Goal: Information Seeking & Learning: Check status

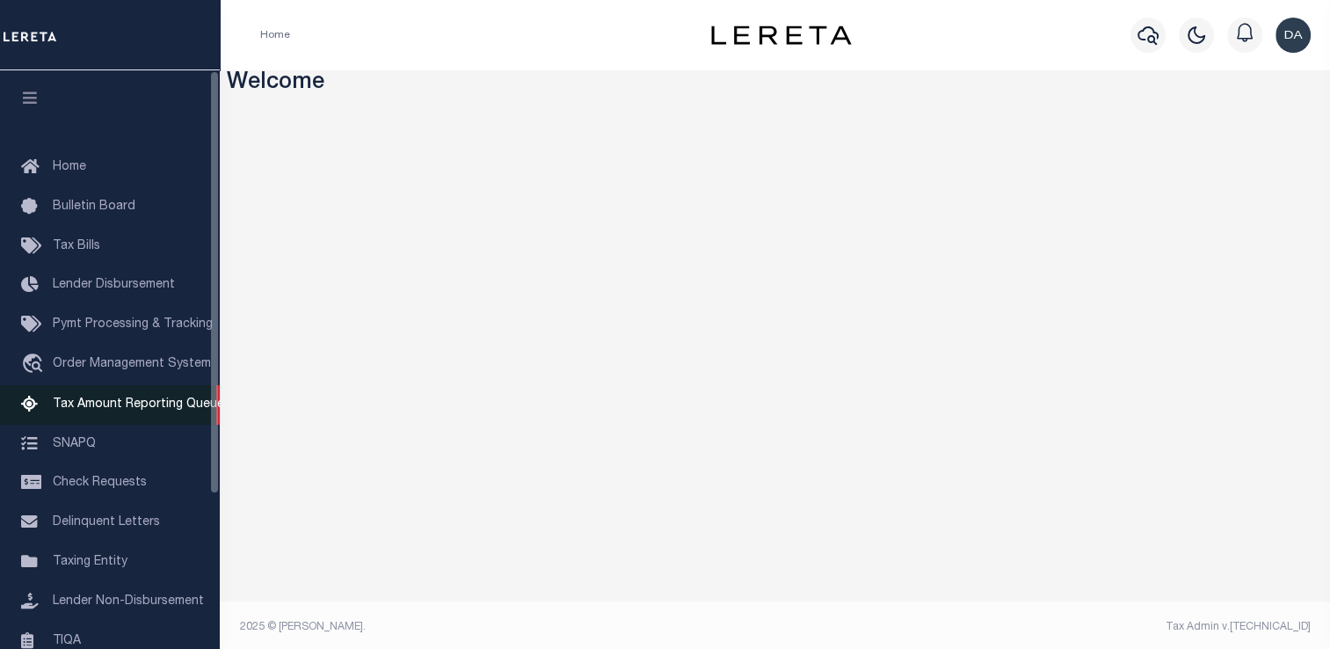
click at [165, 407] on span "Tax Amount Reporting Queue" at bounding box center [138, 404] width 171 height 12
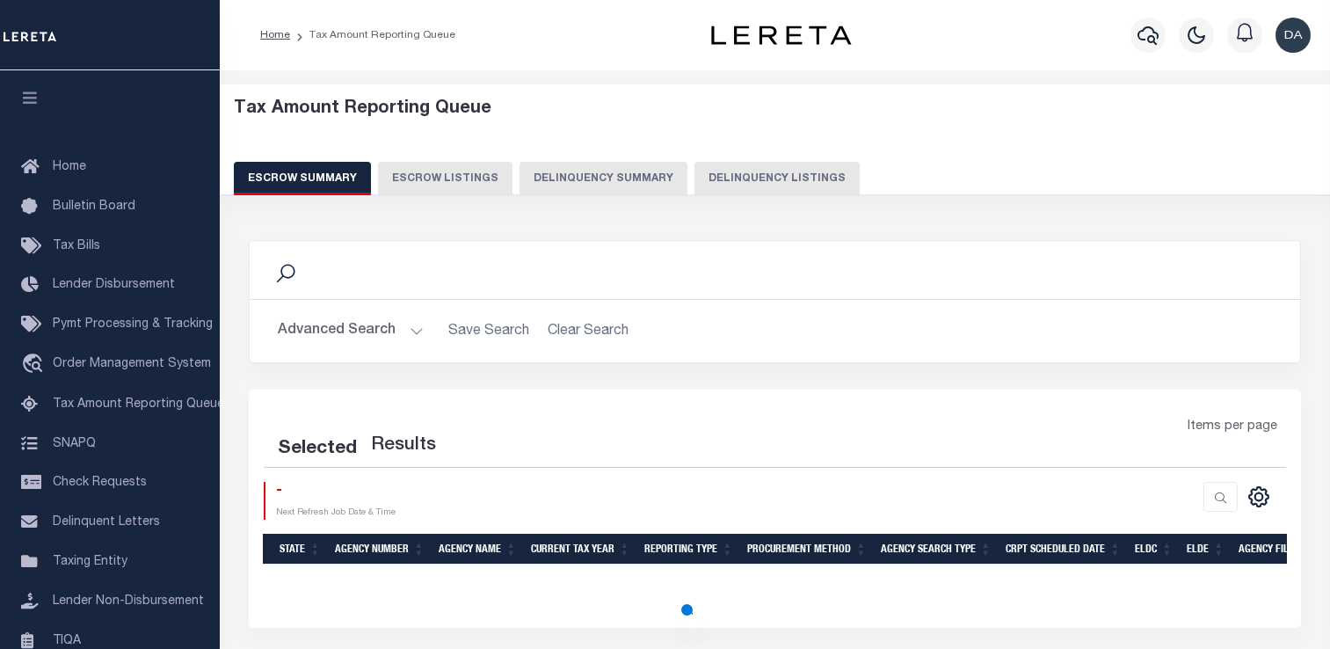
select select "100"
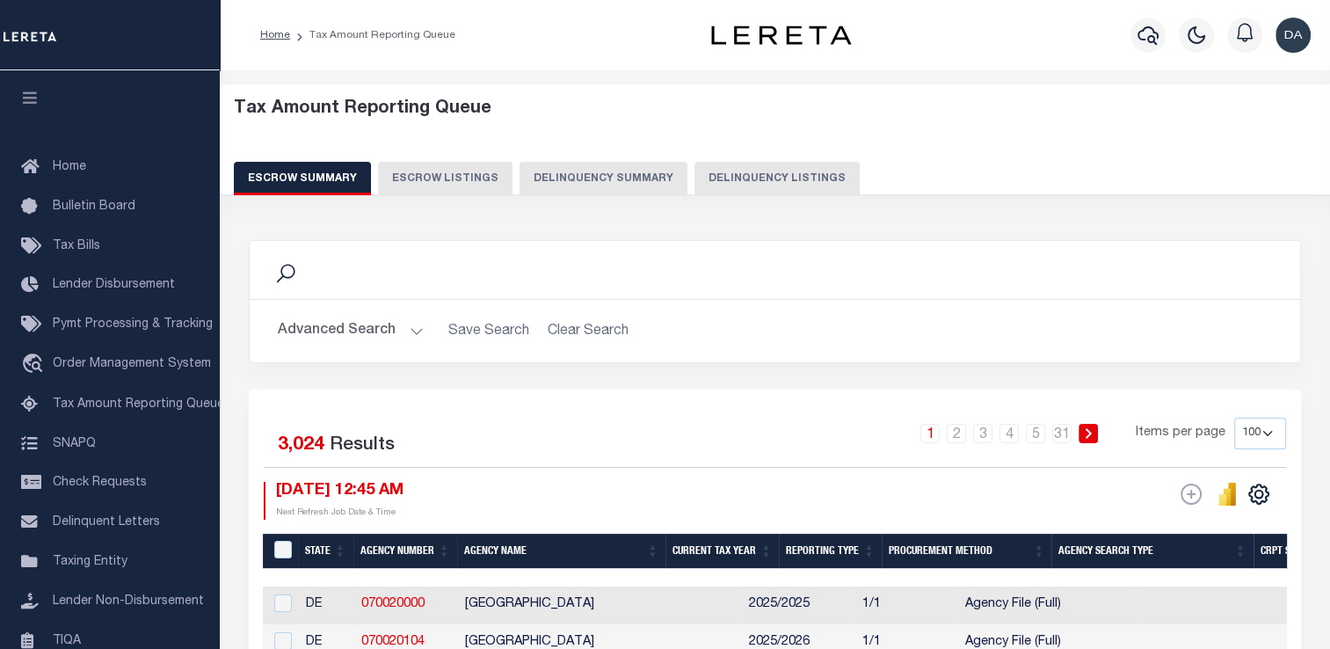
click at [583, 170] on button "Delinquency Summary" at bounding box center [604, 178] width 168 height 33
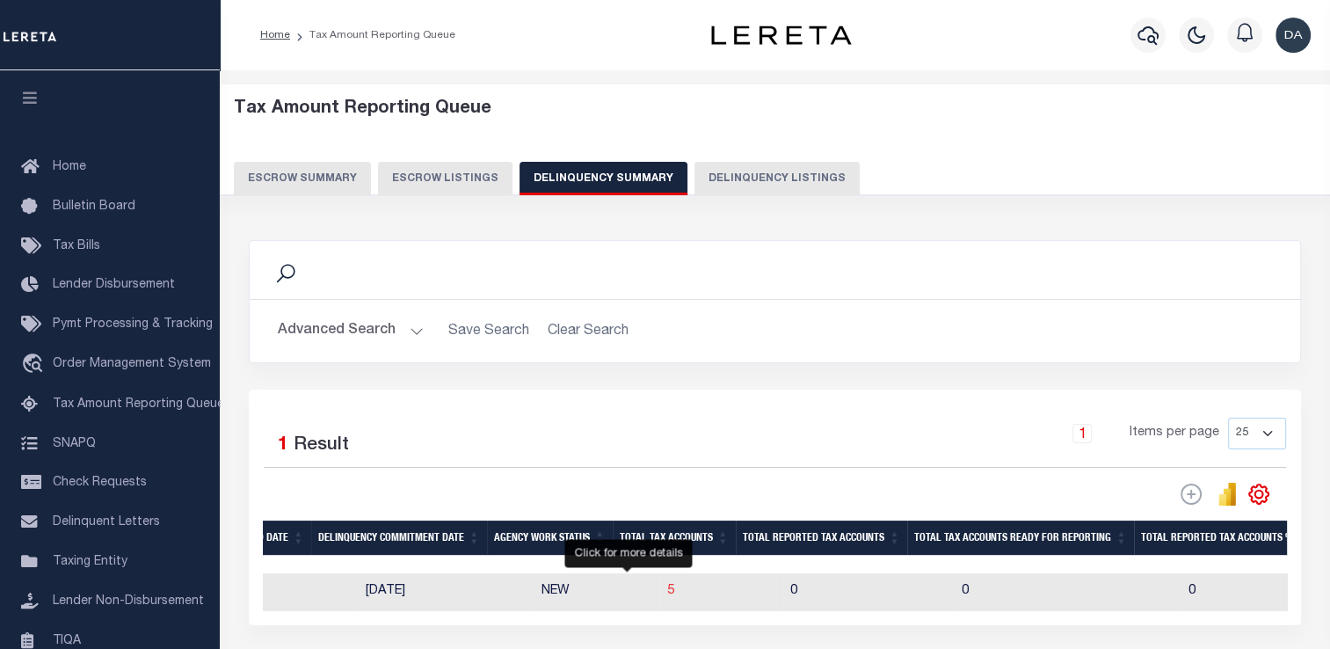
click at [667, 594] on span "5" at bounding box center [670, 591] width 7 height 12
select select
select select "100"
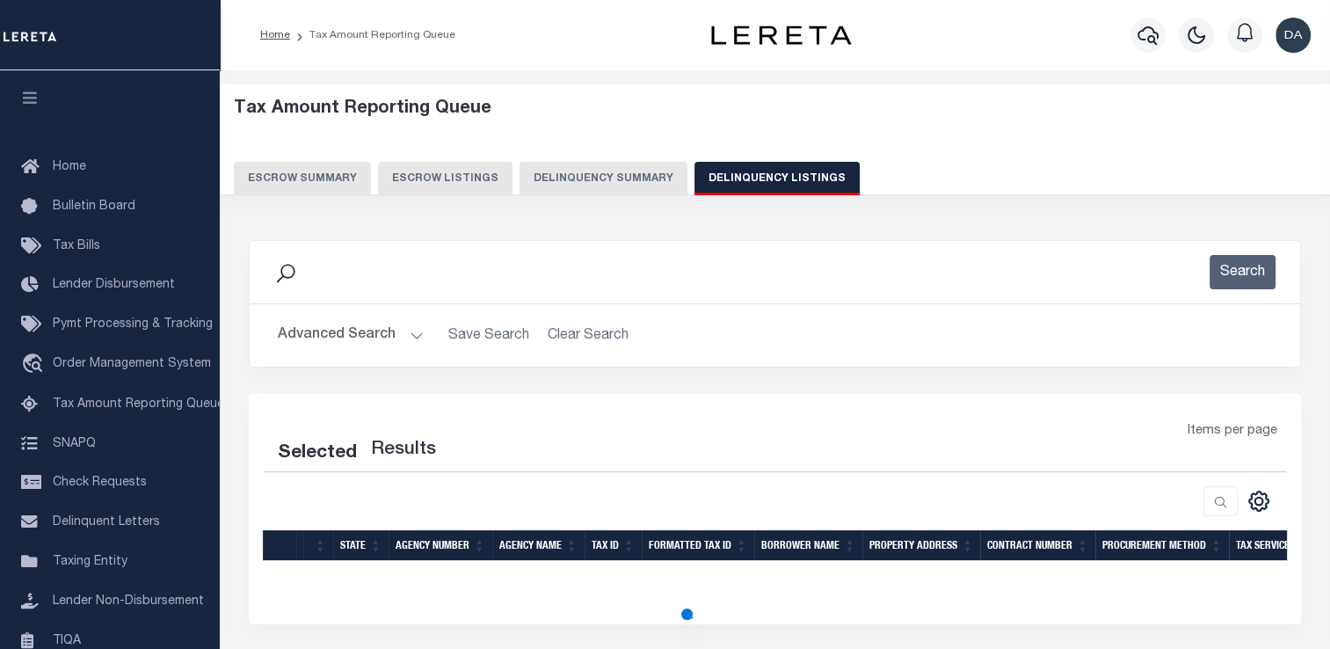
select select "100"
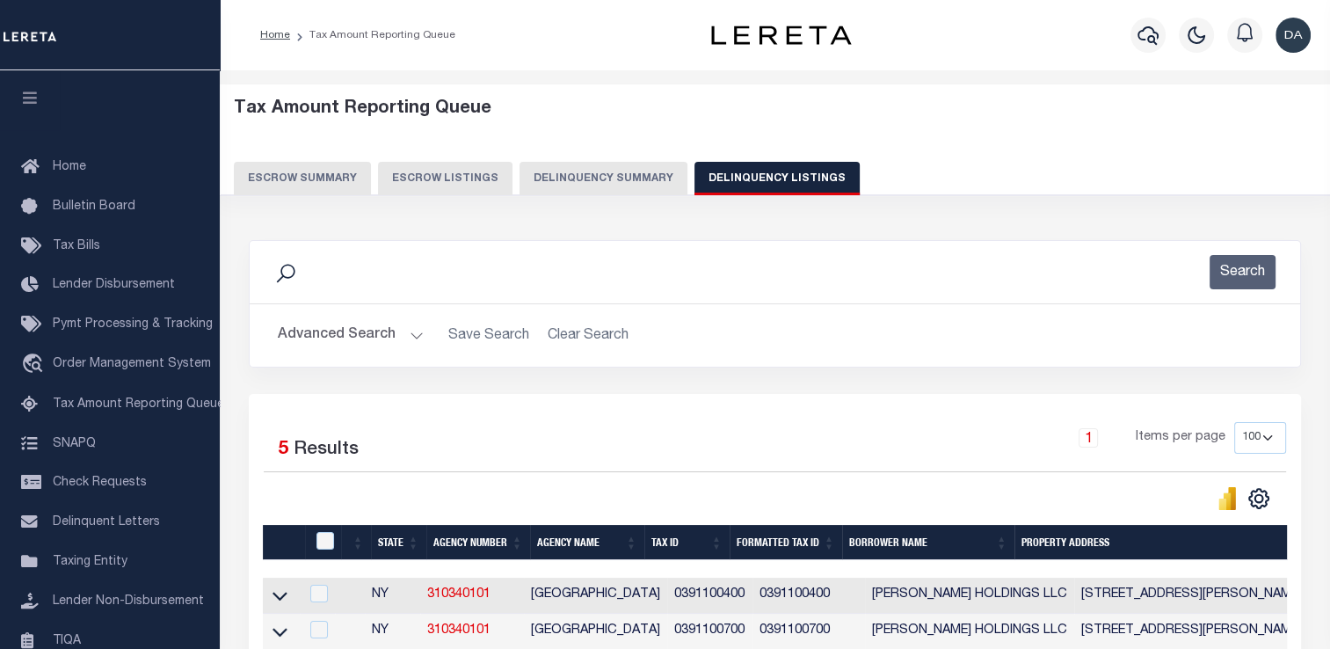
click at [339, 337] on button "Advanced Search" at bounding box center [351, 335] width 146 height 34
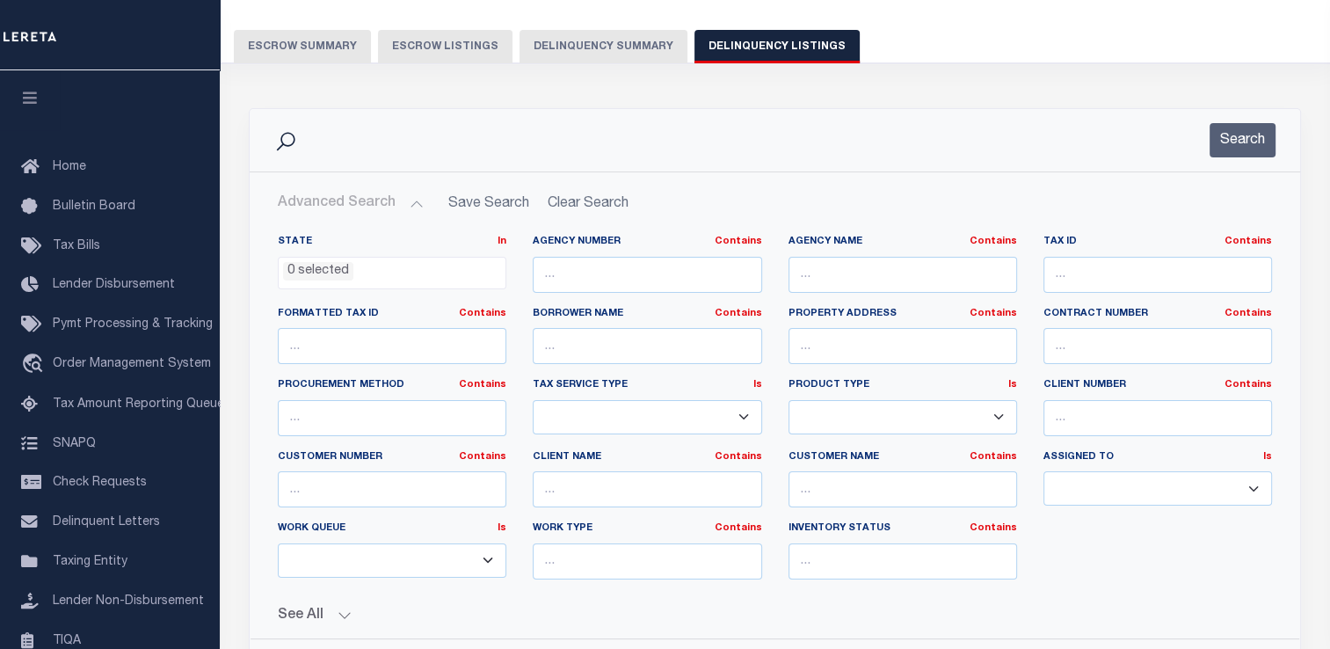
scroll to position [129, 0]
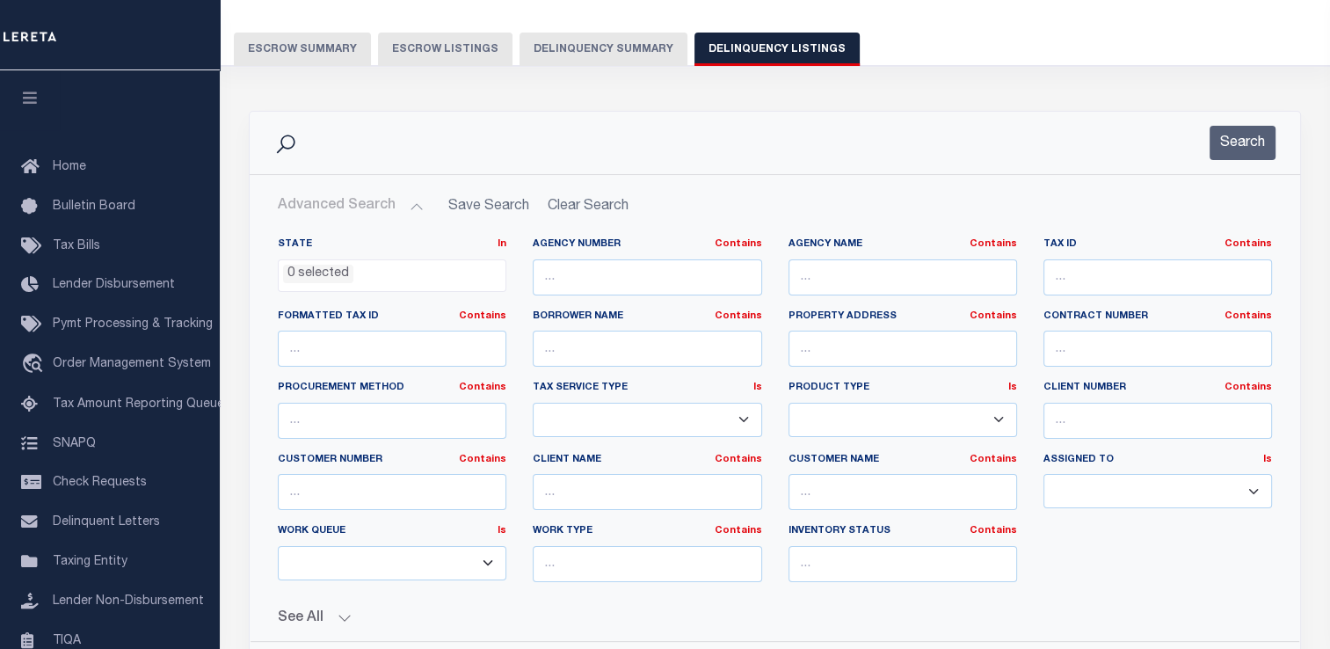
click at [562, 57] on button "Delinquency Summary" at bounding box center [604, 49] width 168 height 33
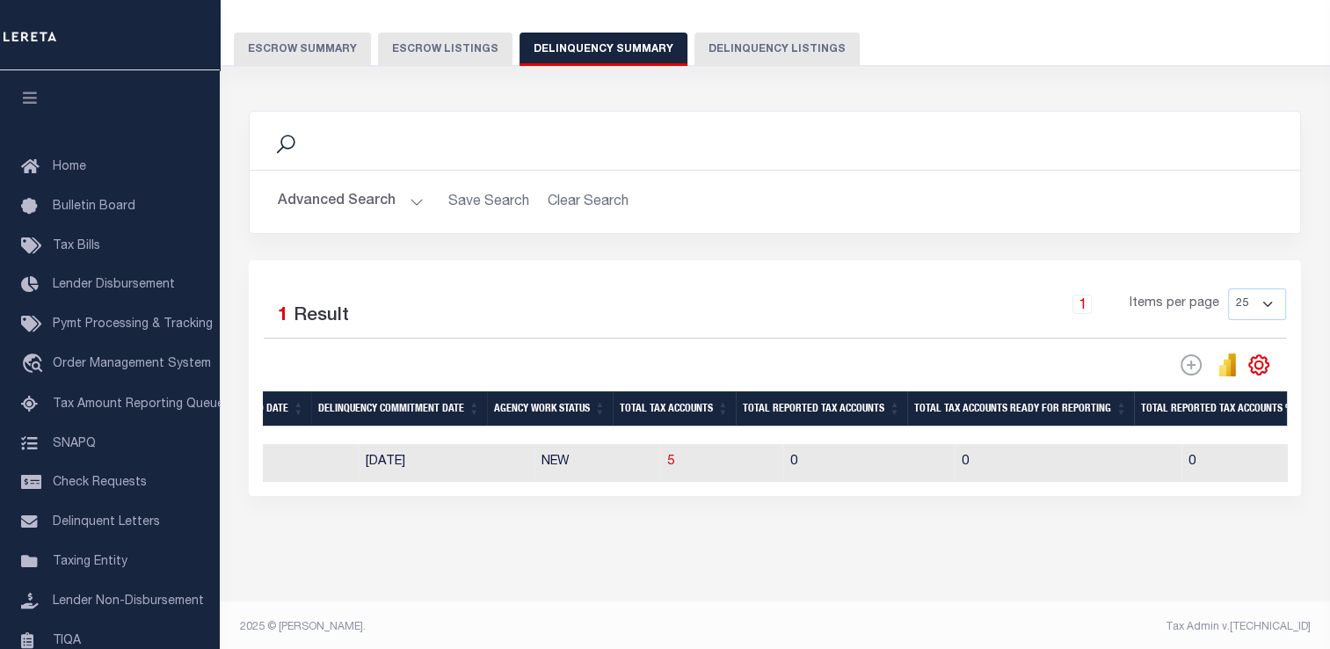
click at [353, 202] on button "Advanced Search" at bounding box center [351, 202] width 146 height 34
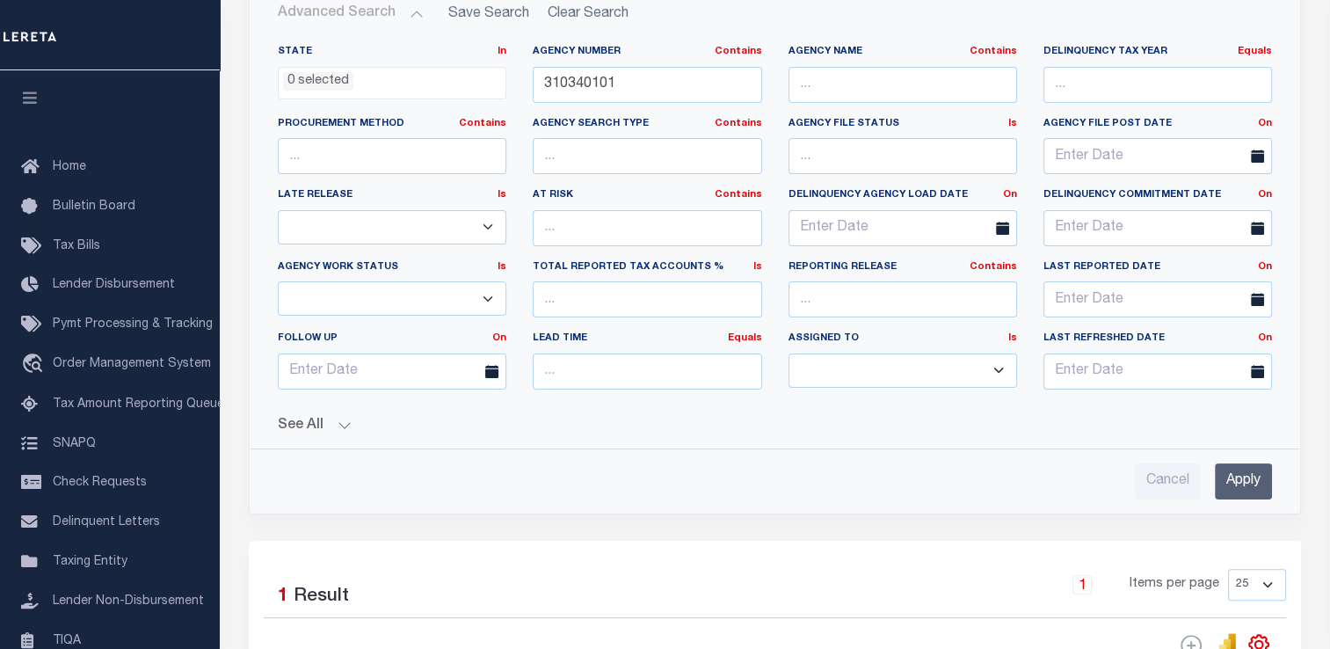
scroll to position [359, 0]
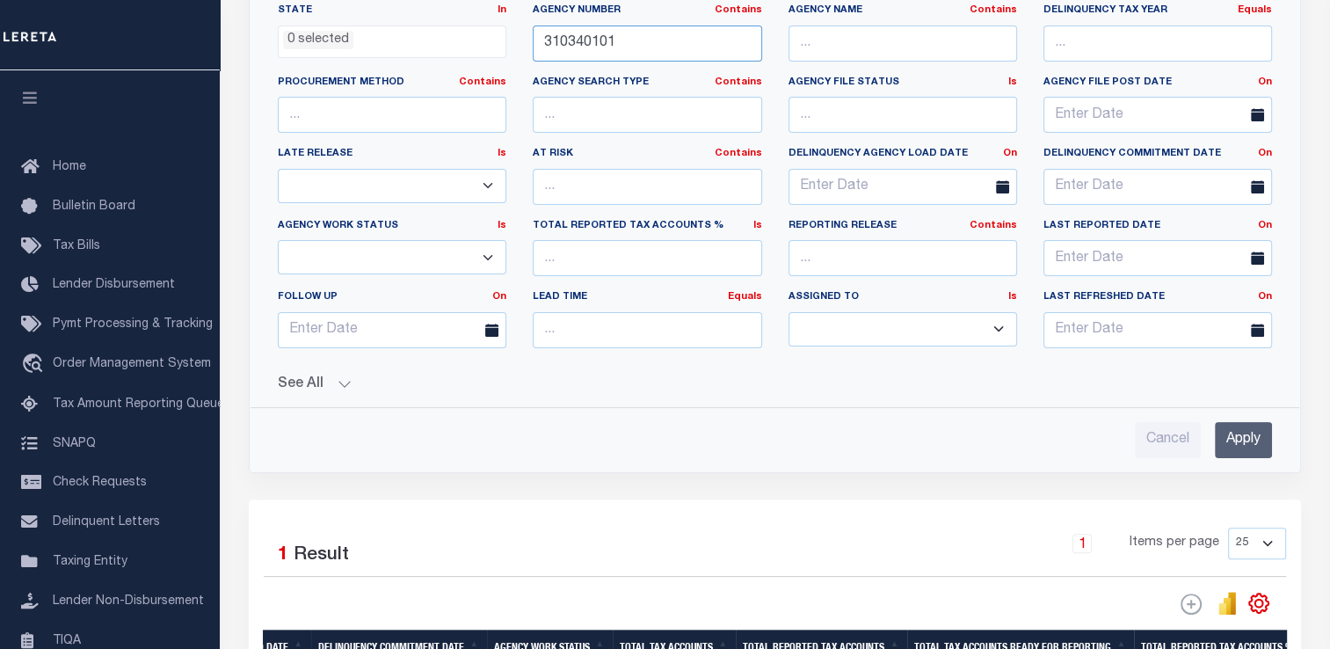
click at [593, 44] on input "310340101" at bounding box center [647, 43] width 229 height 36
paste input "160341802"
type input "160341802"
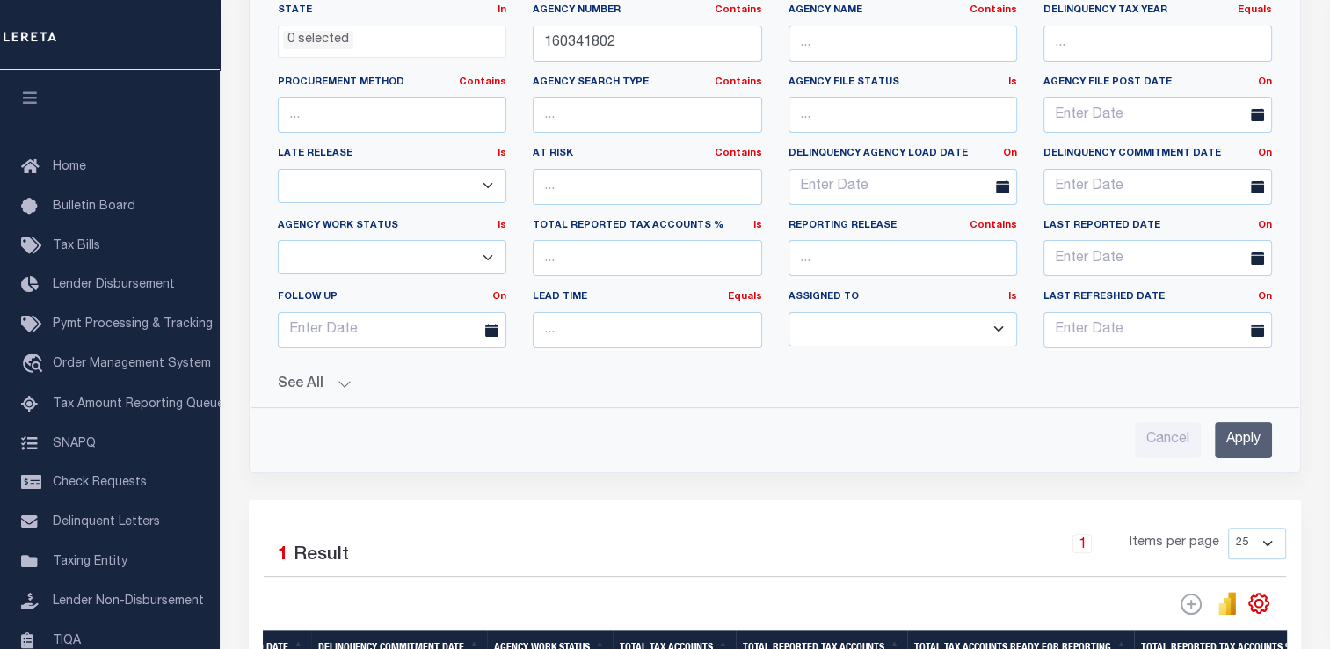
click at [1234, 433] on input "Apply" at bounding box center [1243, 440] width 57 height 36
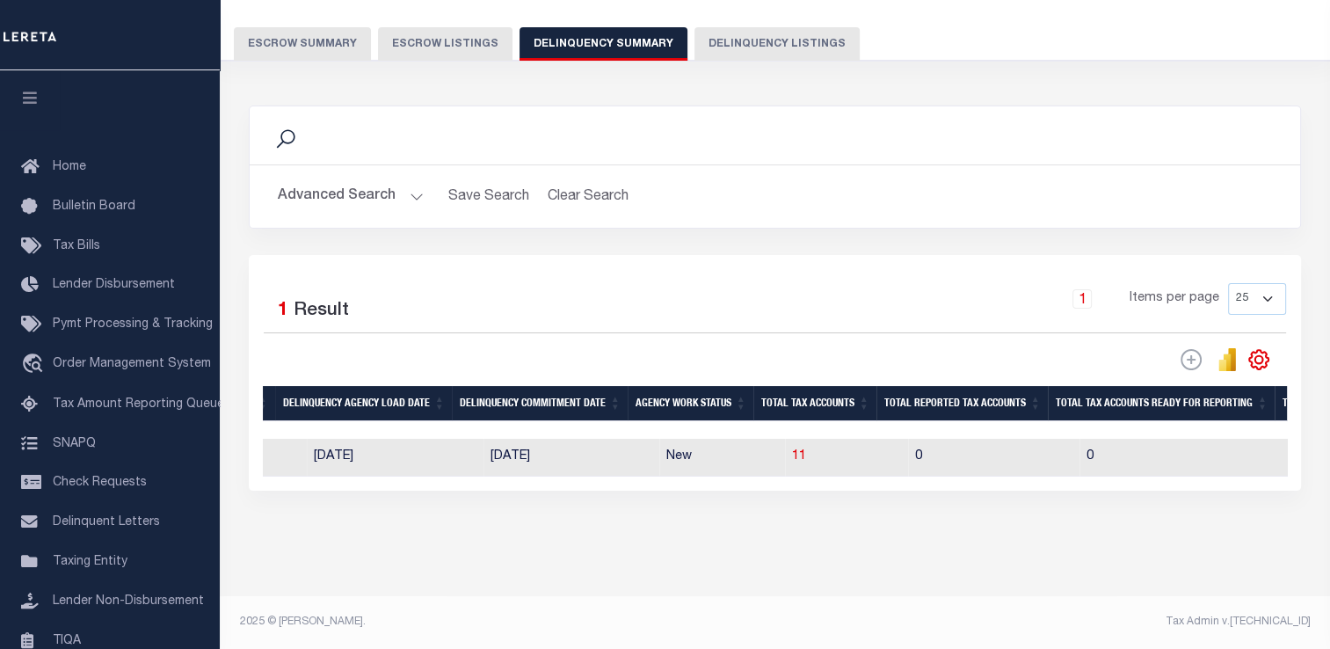
scroll to position [147, 0]
click at [792, 450] on span "11" at bounding box center [799, 456] width 14 height 12
select select "100"
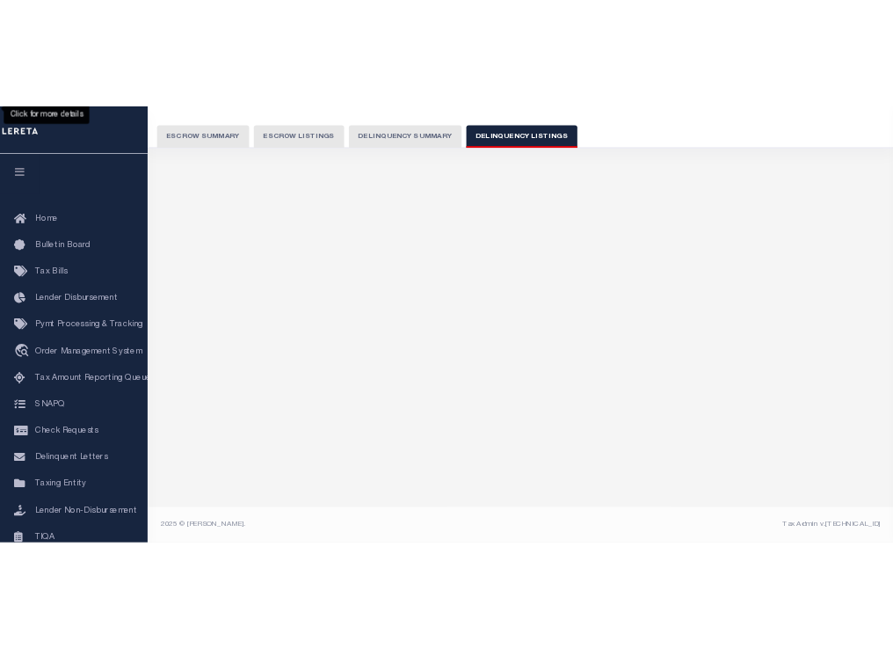
scroll to position [131, 0]
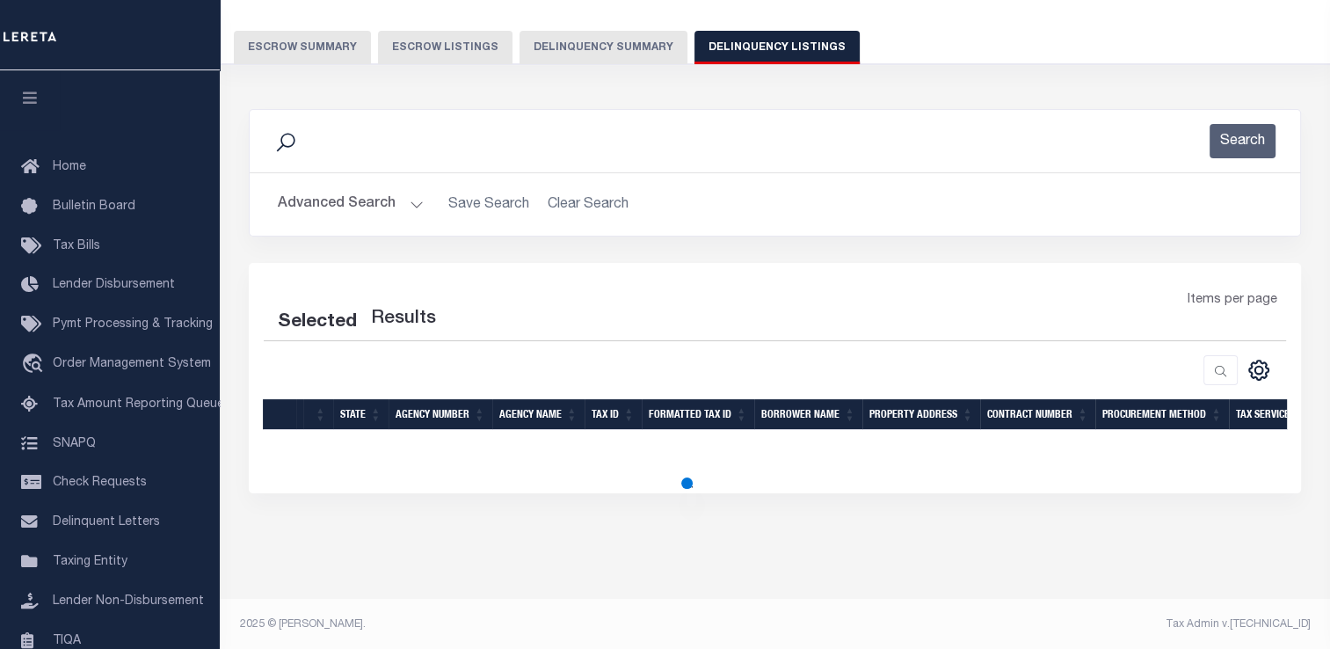
select select "100"
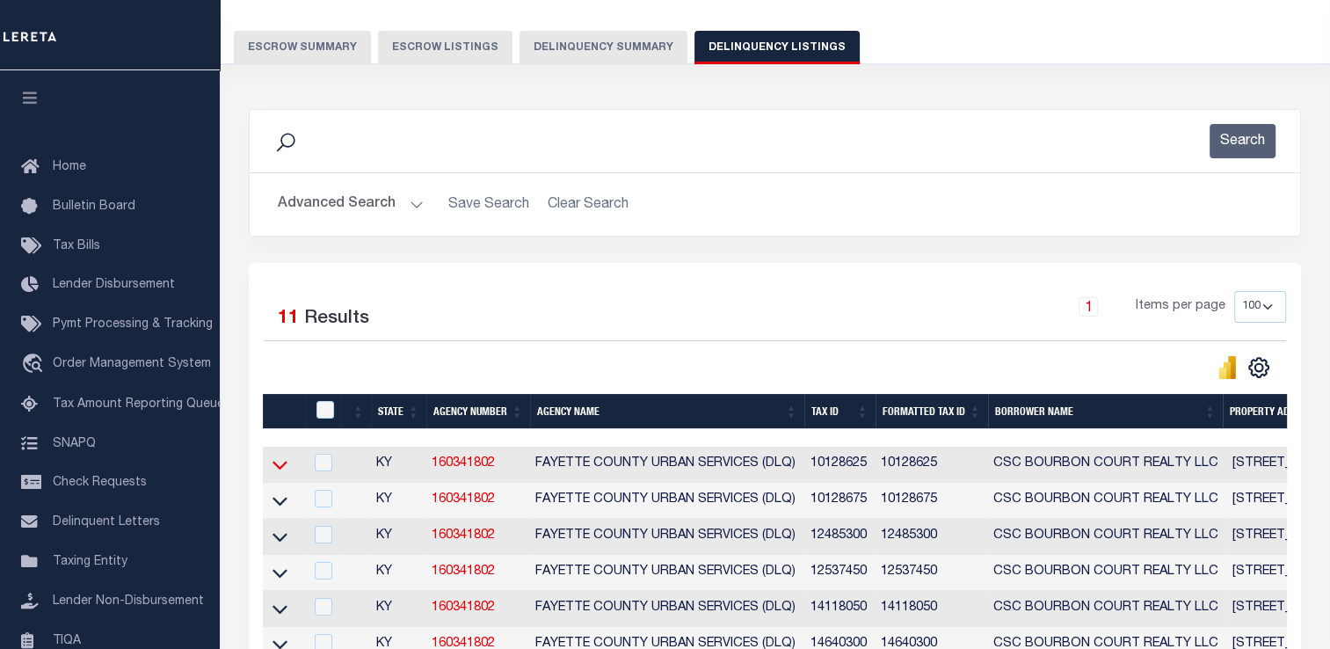
click at [284, 468] on icon at bounding box center [280, 464] width 15 height 18
